Goal: Information Seeking & Learning: Learn about a topic

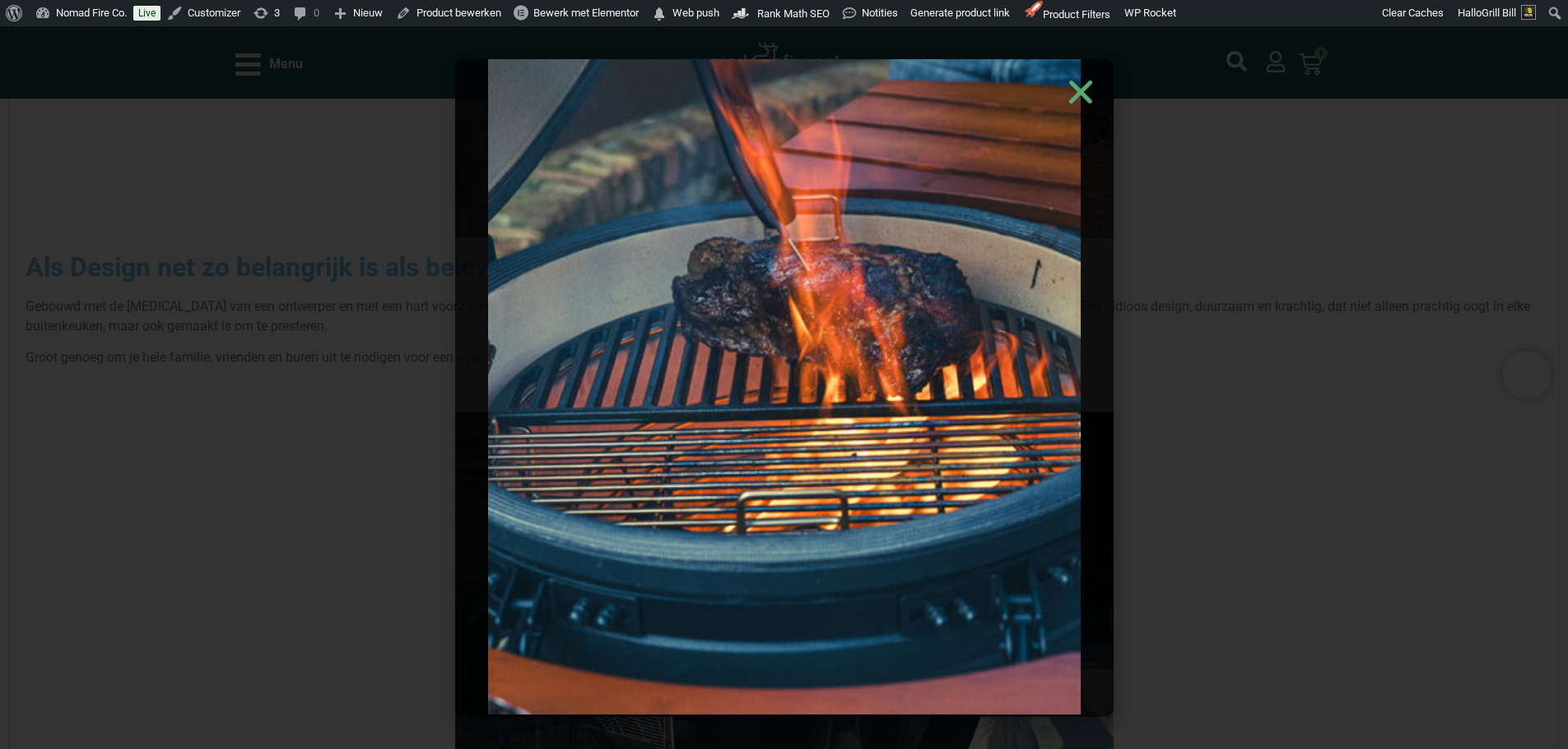
scroll to position [122, 0]
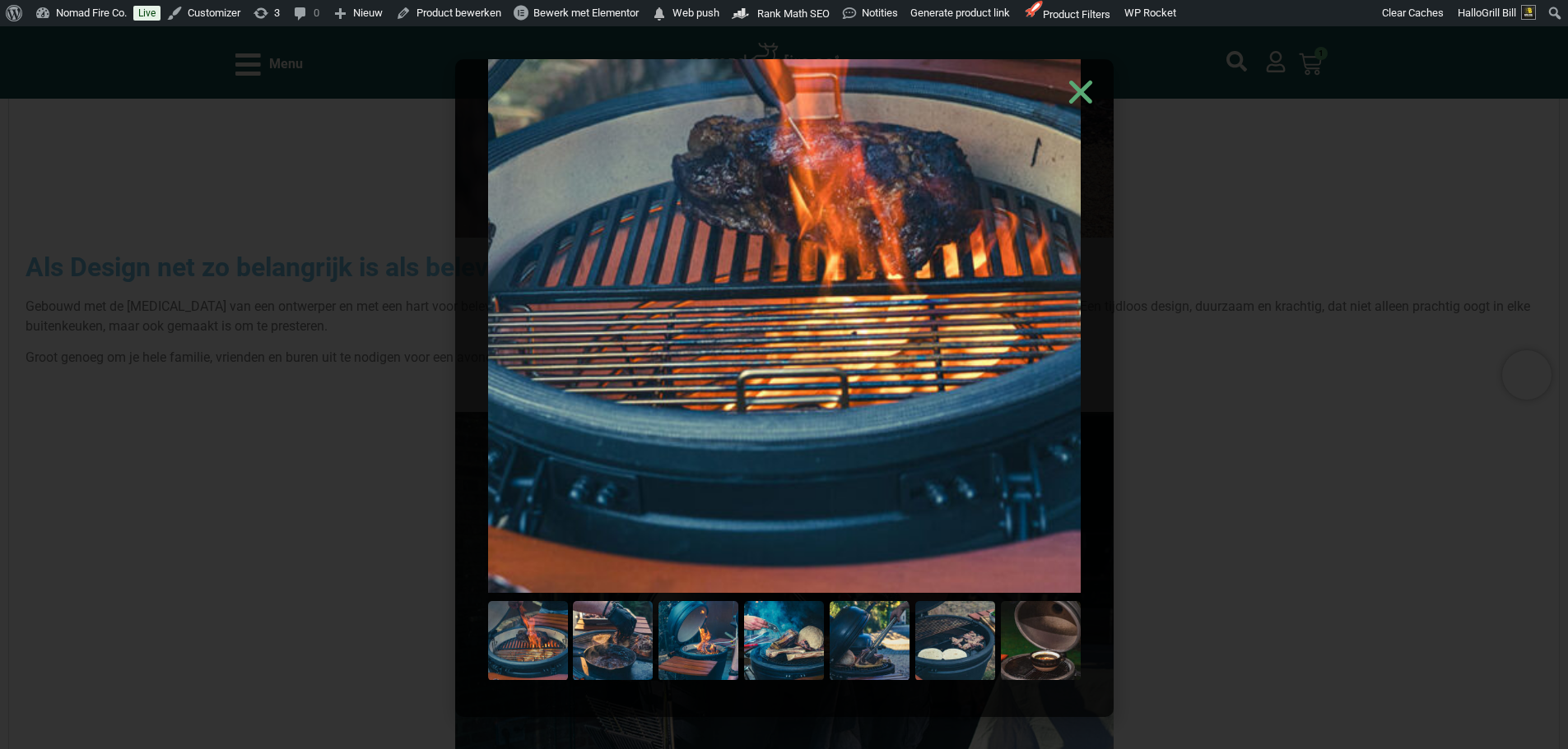
click at [1086, 95] on use "Close" at bounding box center [1079, 91] width 23 height 23
click at [1332, 189] on div at bounding box center [784, 388] width 1568 height 723
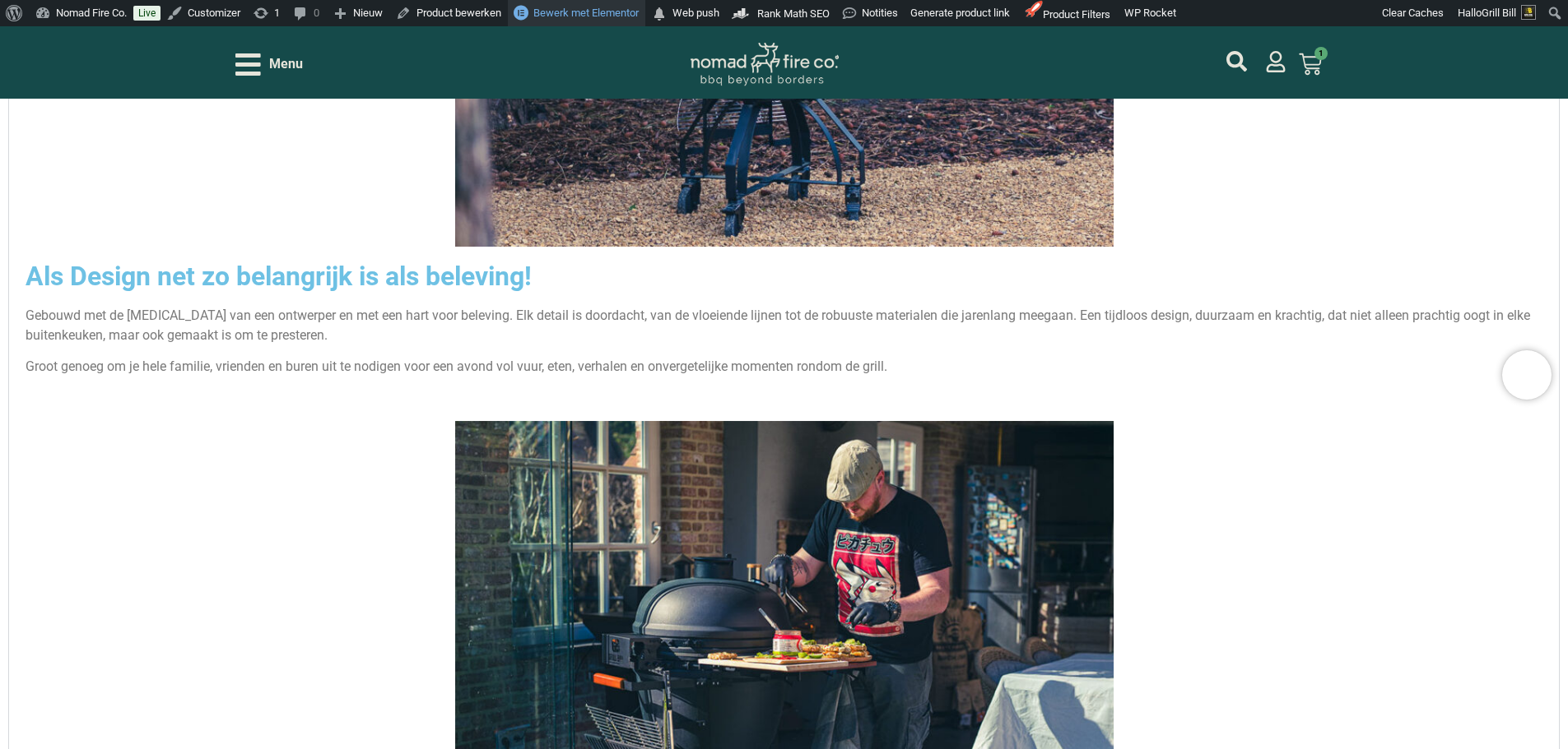
scroll to position [2632, 0]
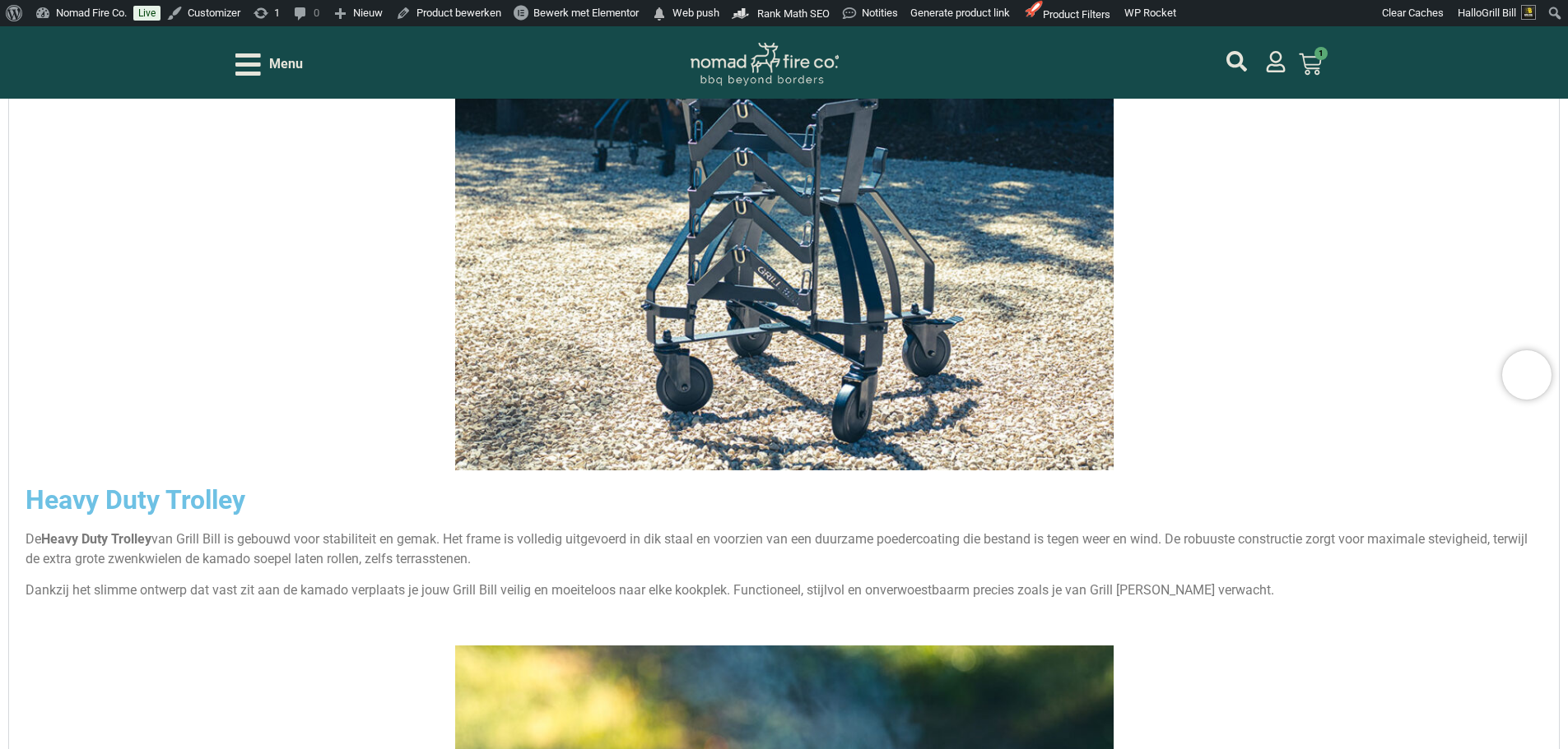
scroll to position [3784, 0]
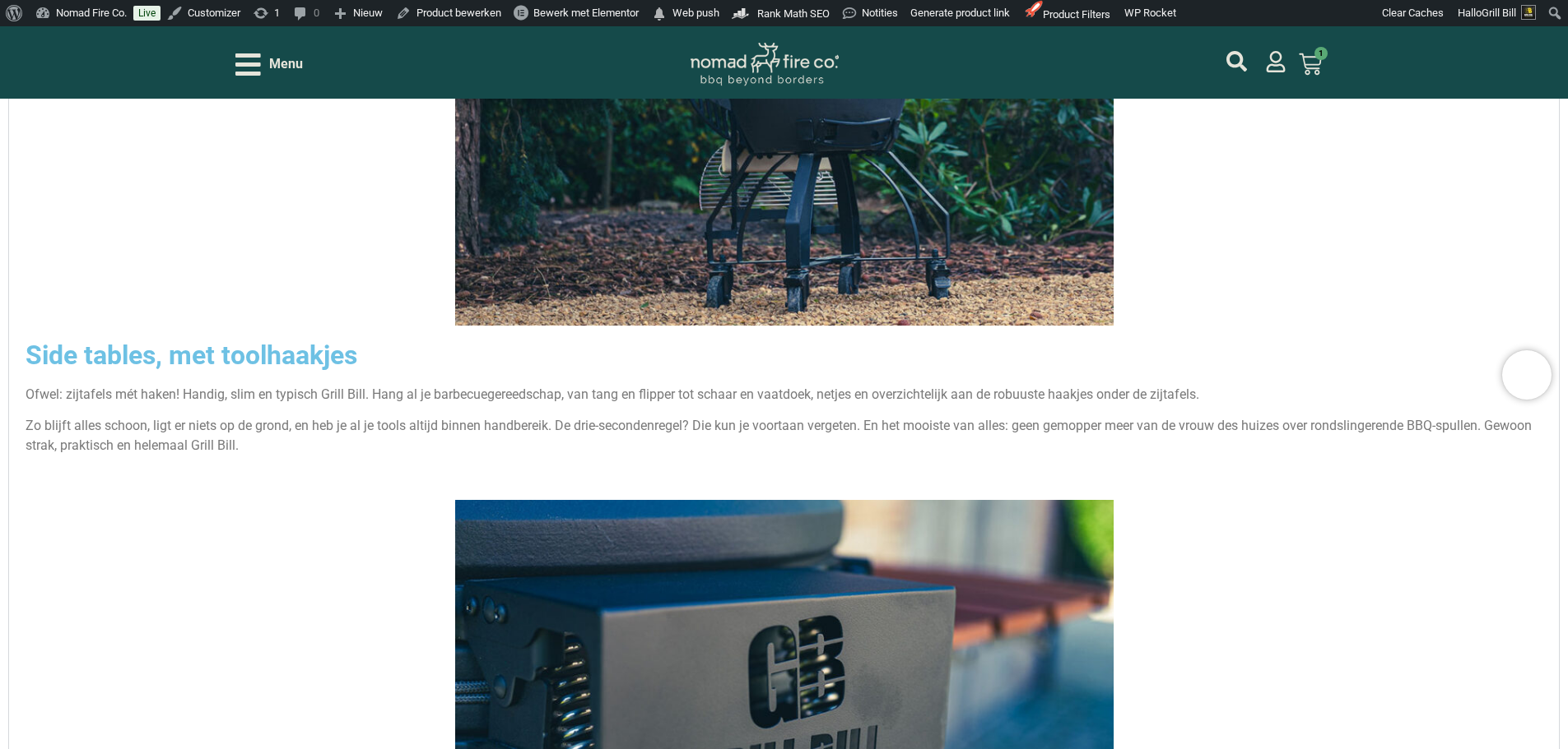
scroll to position [5923, 0]
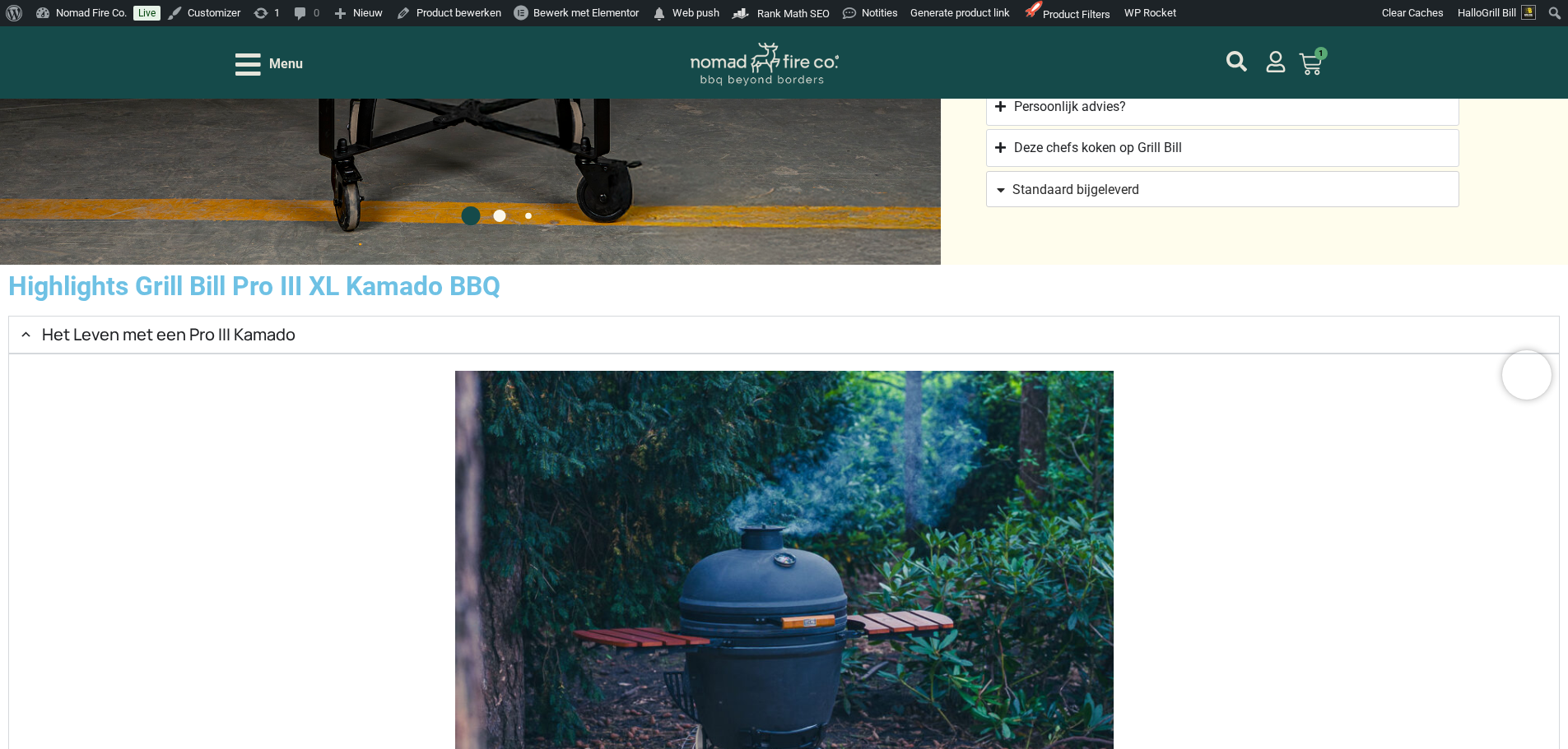
scroll to position [1974, 0]
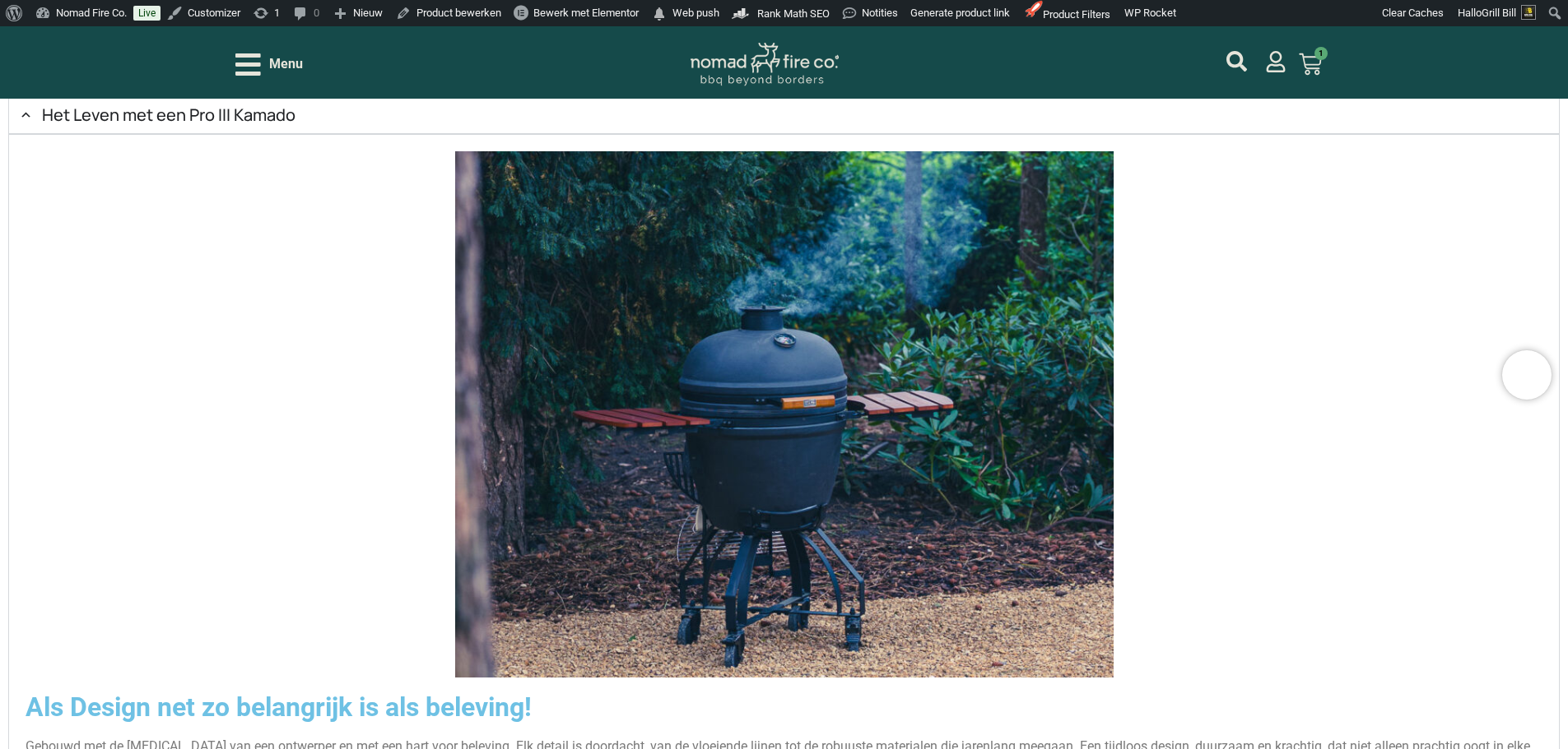
scroll to position [2468, 0]
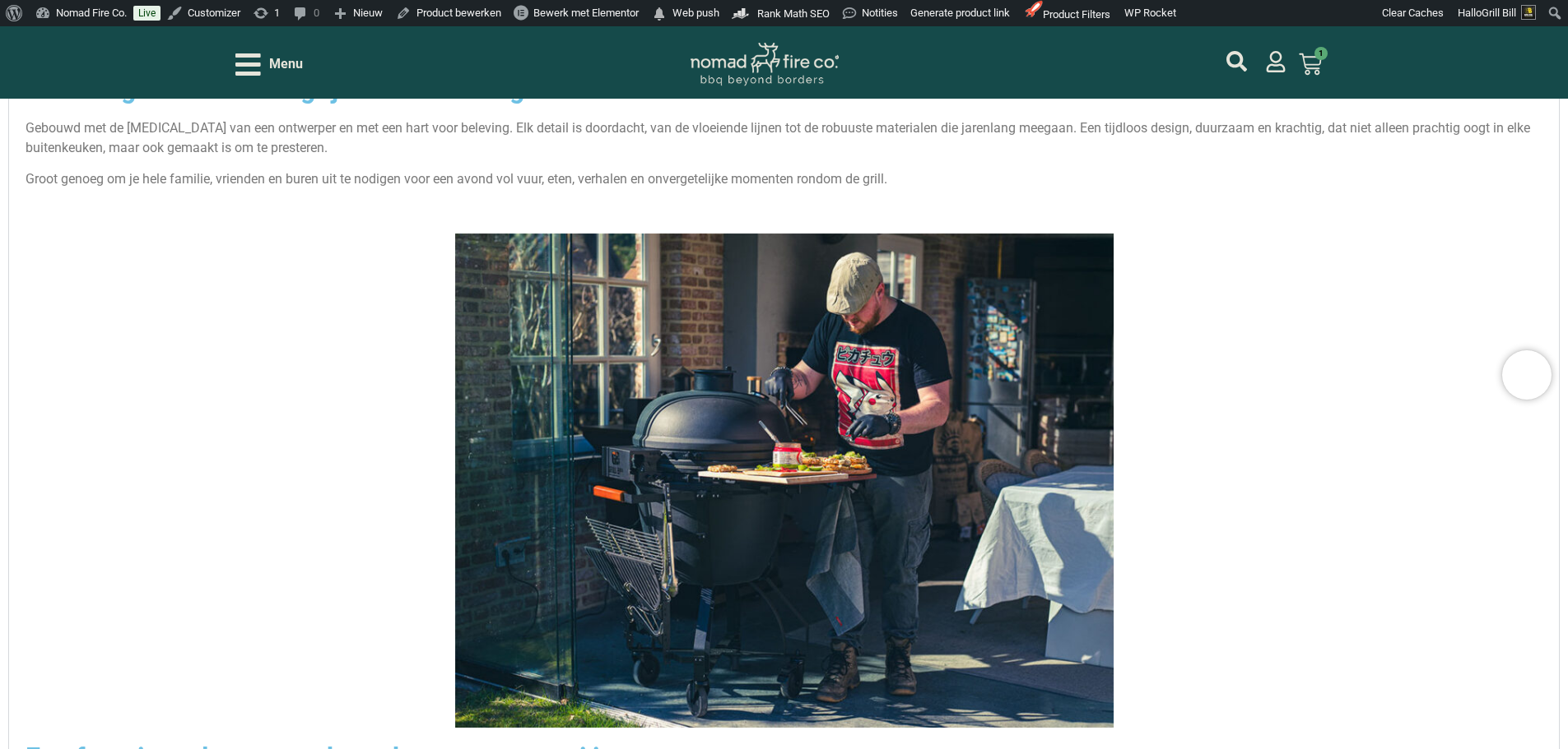
scroll to position [2879, 0]
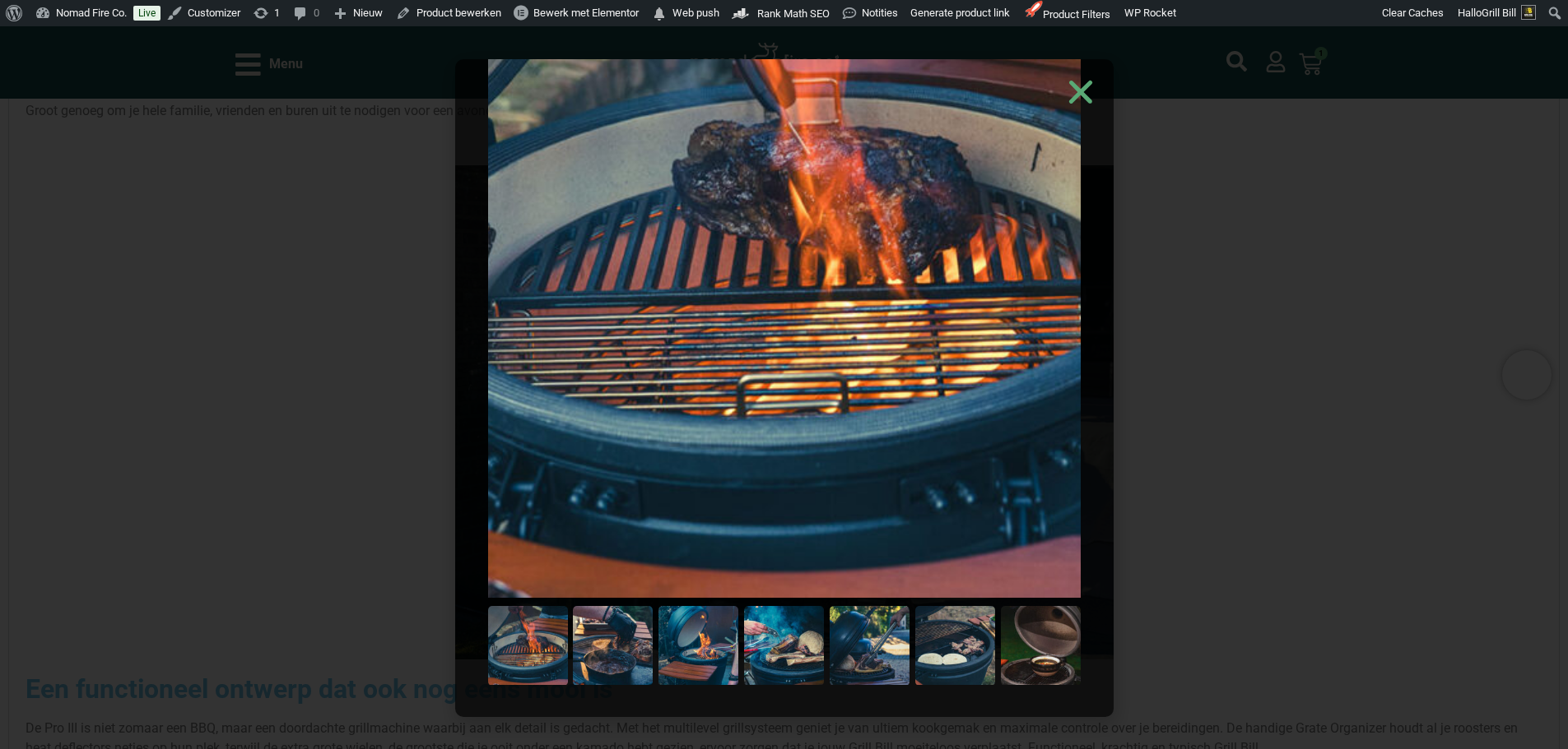
scroll to position [122, 0]
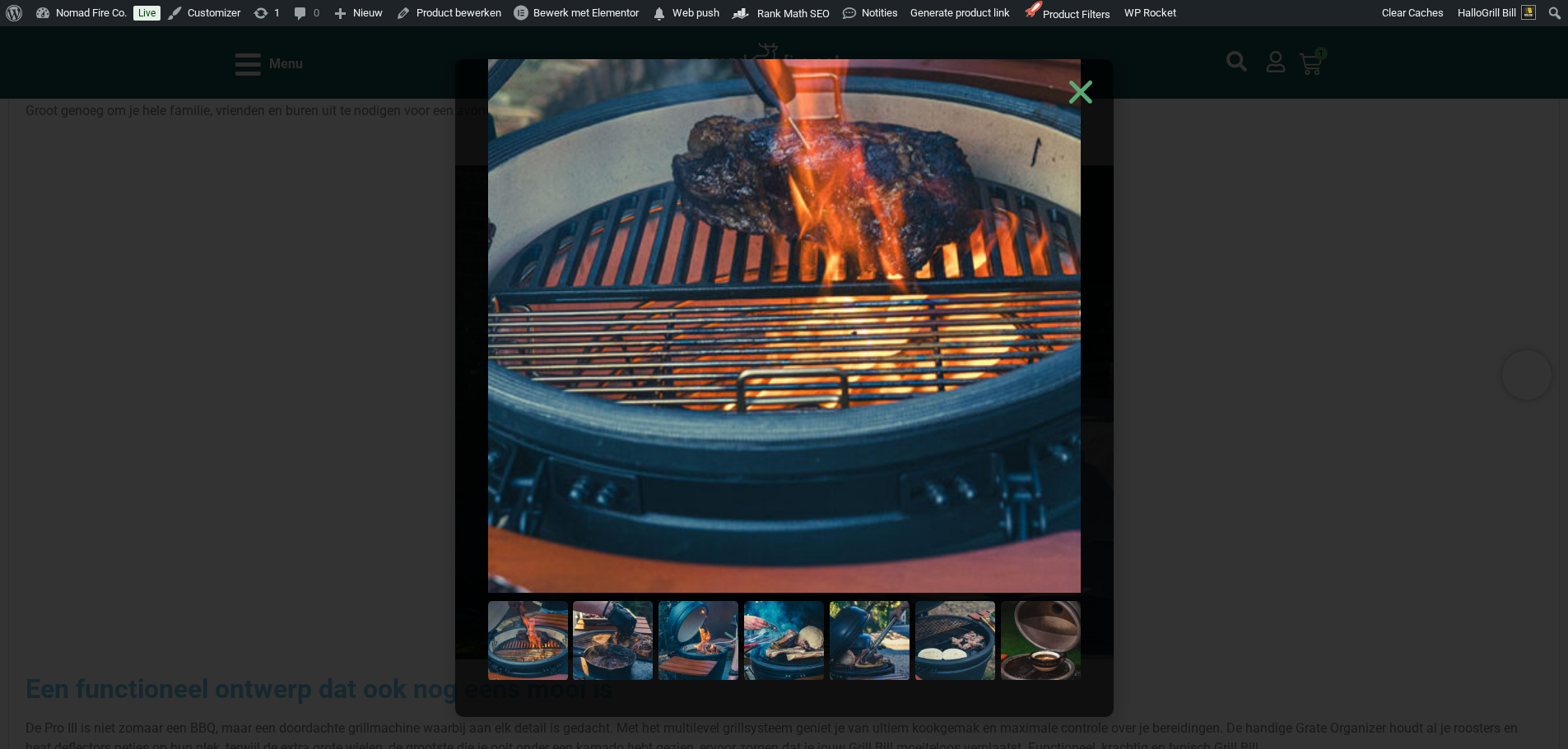
click at [784, 645] on img at bounding box center [784, 642] width 80 height 80
click at [708, 630] on img at bounding box center [698, 642] width 80 height 80
click at [1090, 83] on use "Close" at bounding box center [1079, 91] width 23 height 23
click at [1341, 158] on div at bounding box center [784, 388] width 1568 height 723
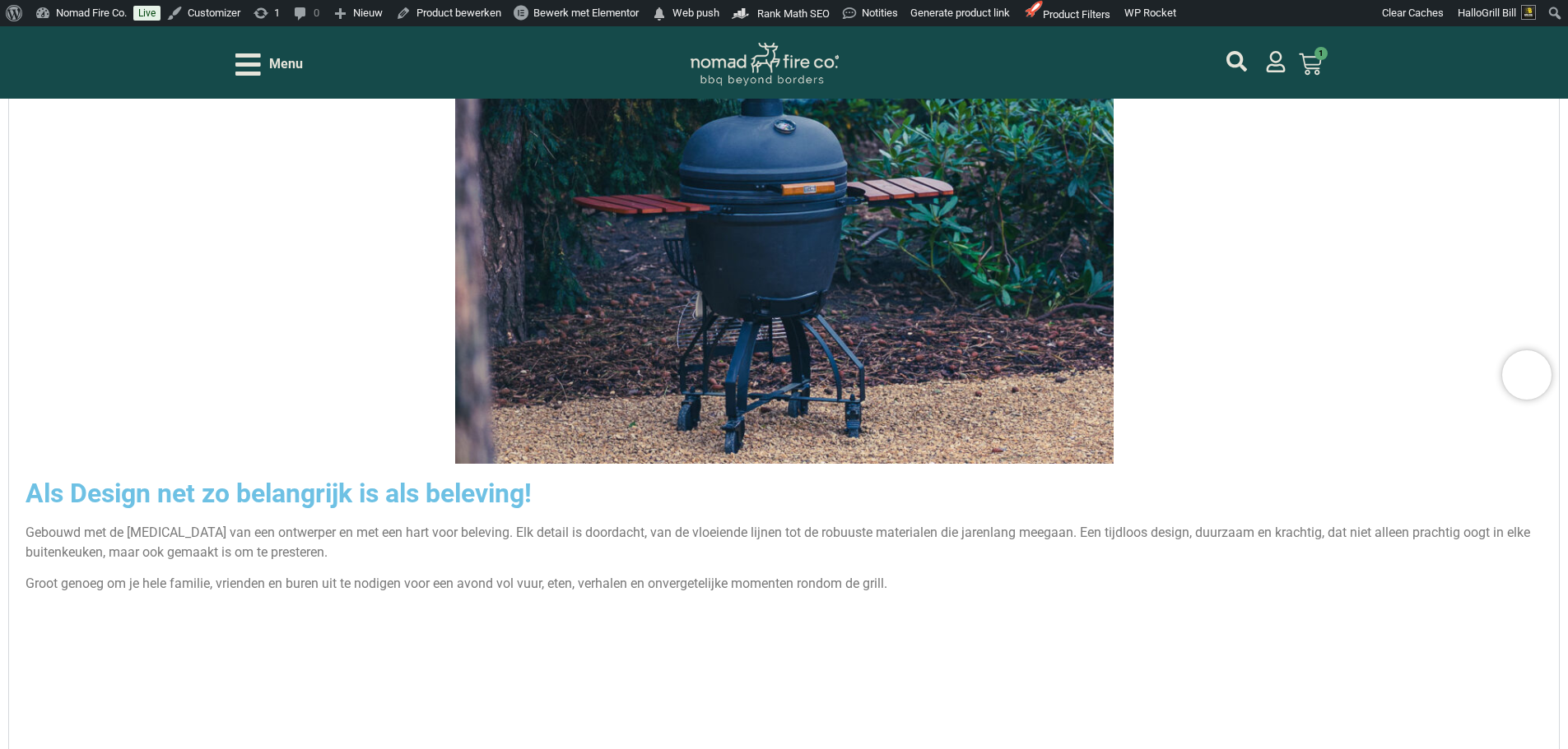
scroll to position [2550, 0]
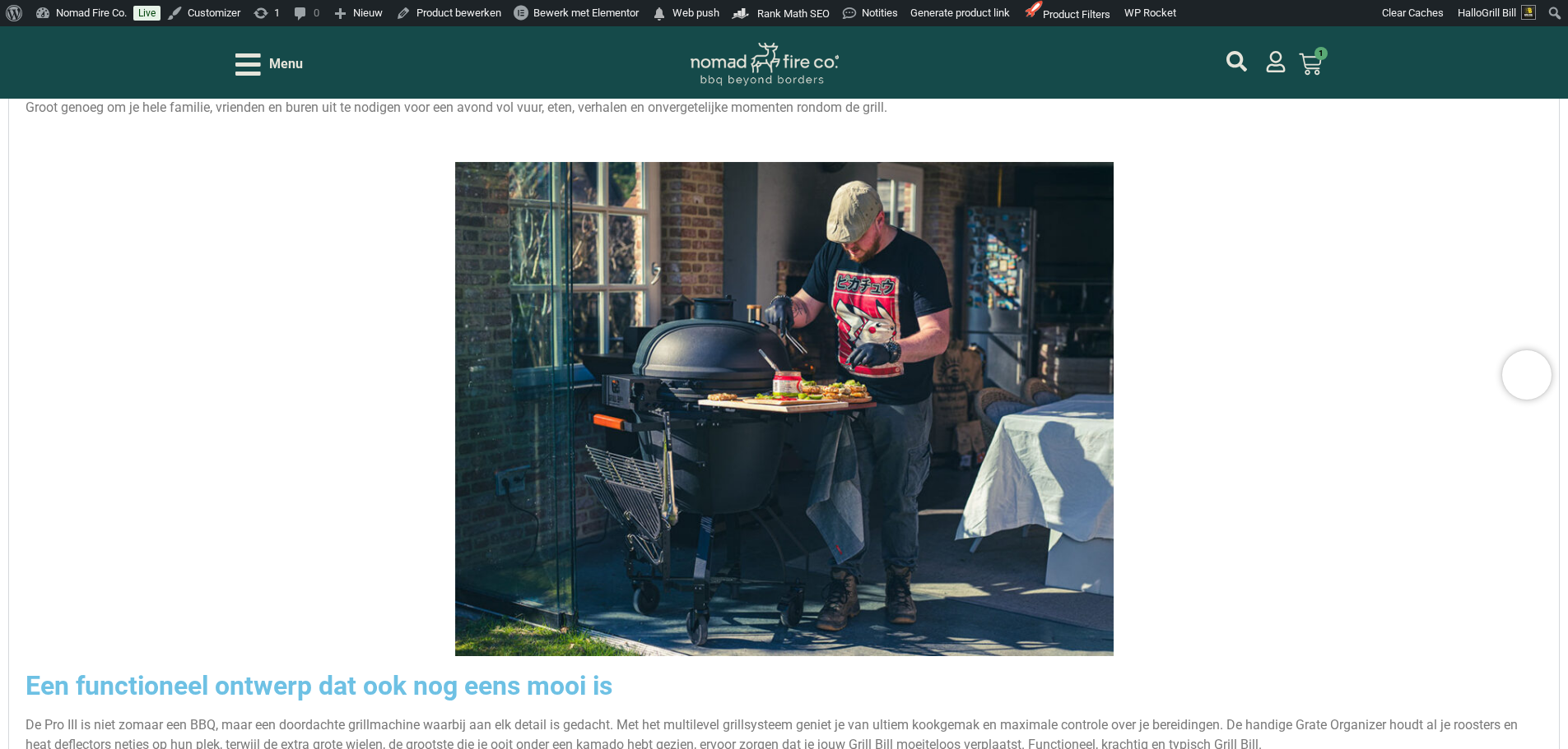
scroll to position [2792, 0]
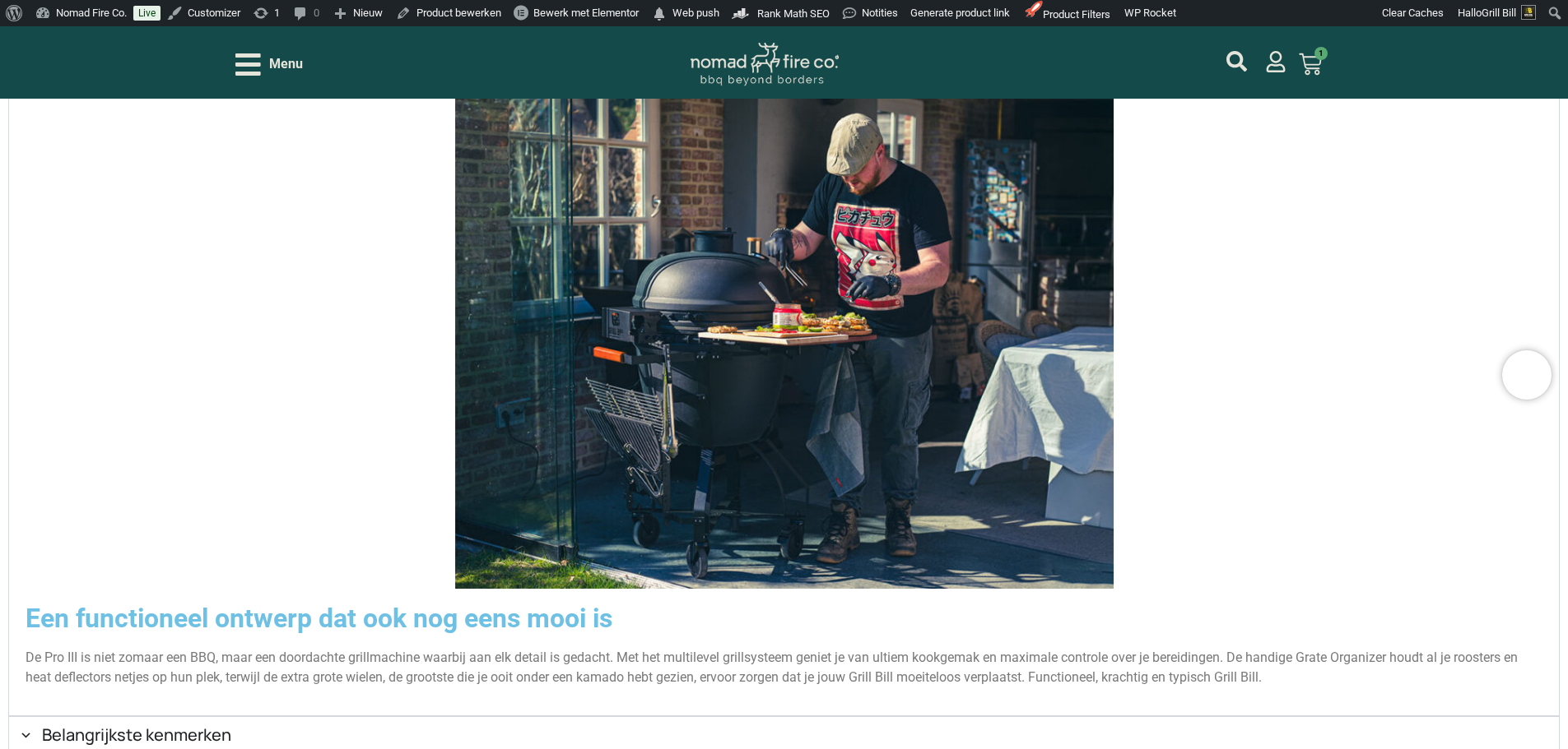
scroll to position [2703, 0]
